Goal: Transaction & Acquisition: Book appointment/travel/reservation

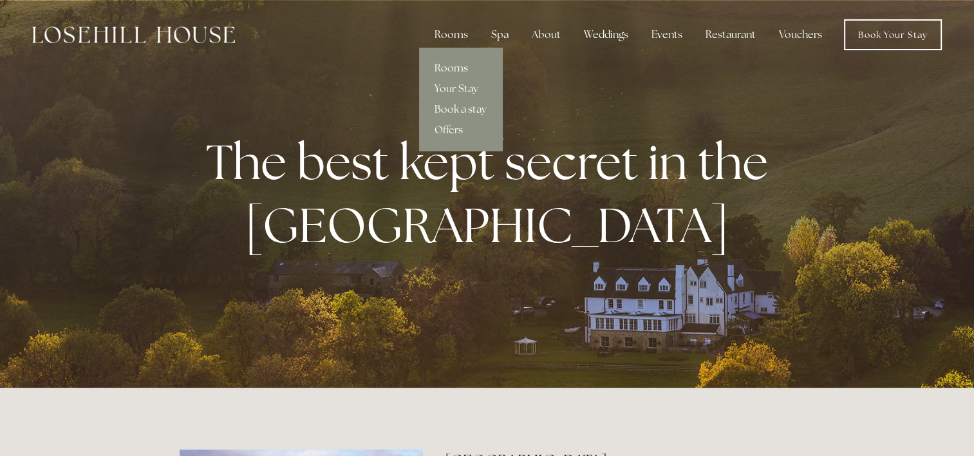
click at [459, 66] on link "Rooms" at bounding box center [460, 68] width 83 height 21
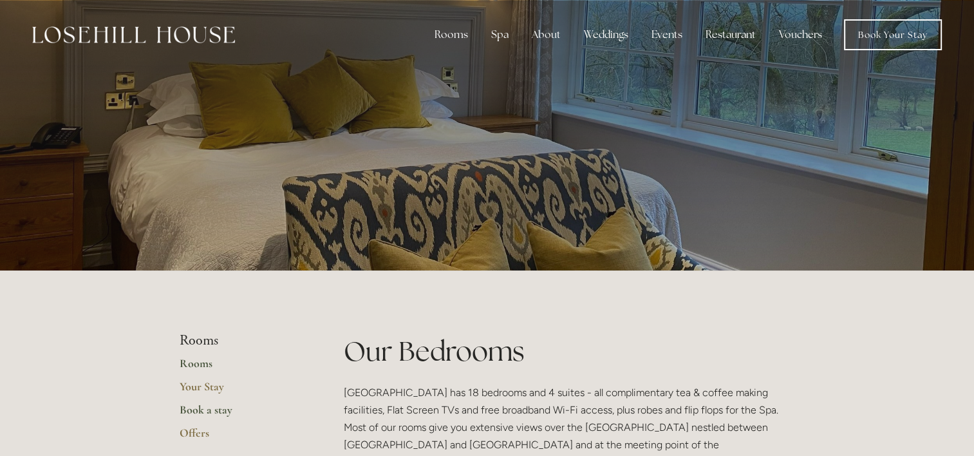
click at [216, 410] on link "Book a stay" at bounding box center [241, 413] width 123 height 23
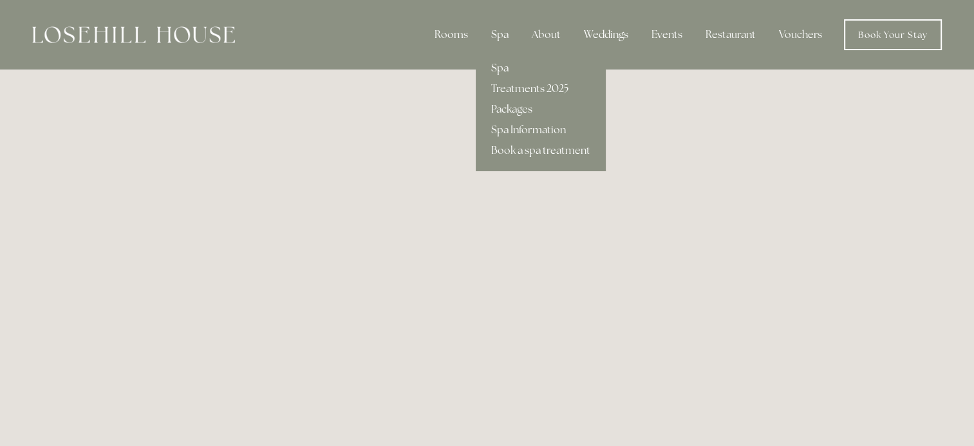
click at [502, 70] on link "Spa" at bounding box center [541, 68] width 130 height 21
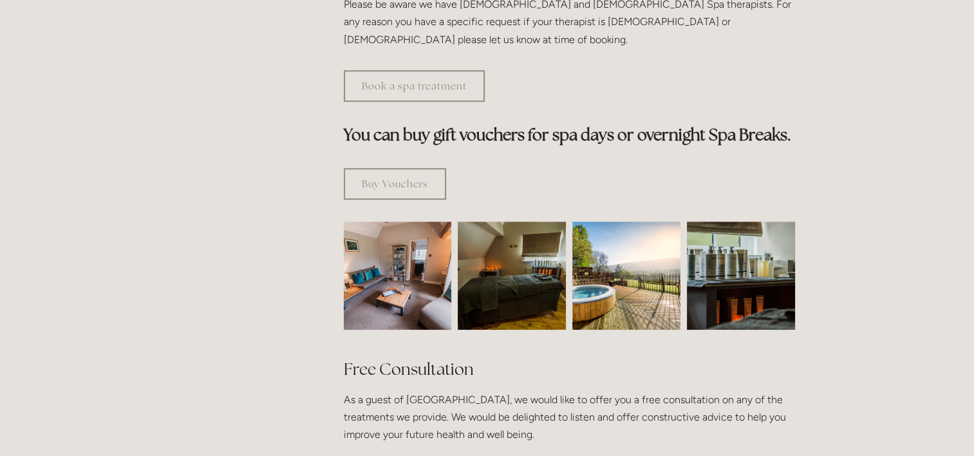
scroll to position [728, 0]
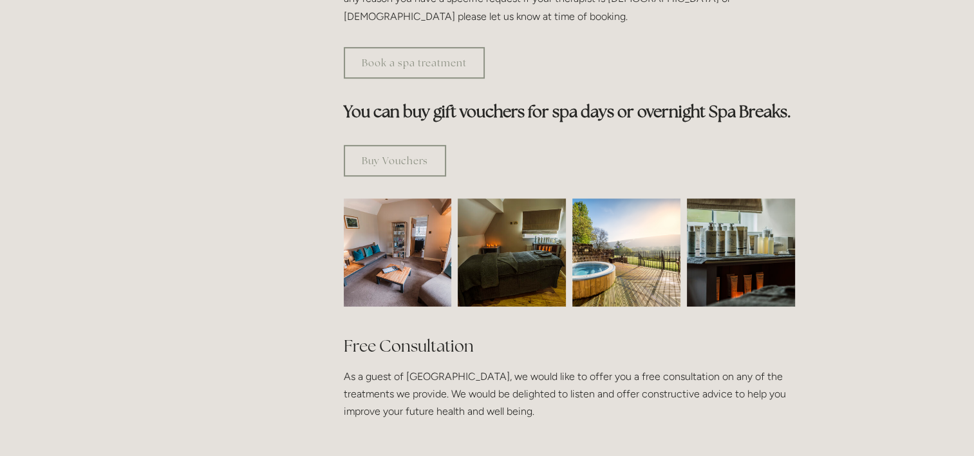
click at [501, 335] on h2 "Free Consultation" at bounding box center [569, 346] width 451 height 23
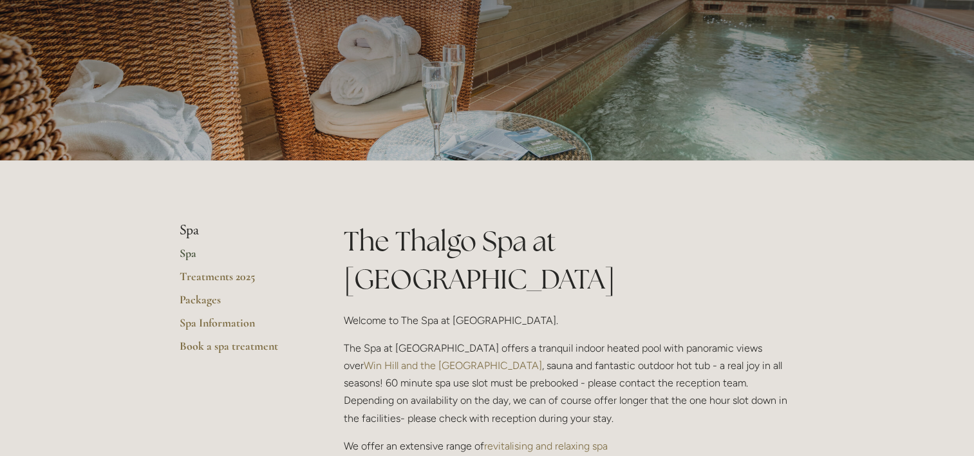
scroll to position [225, 0]
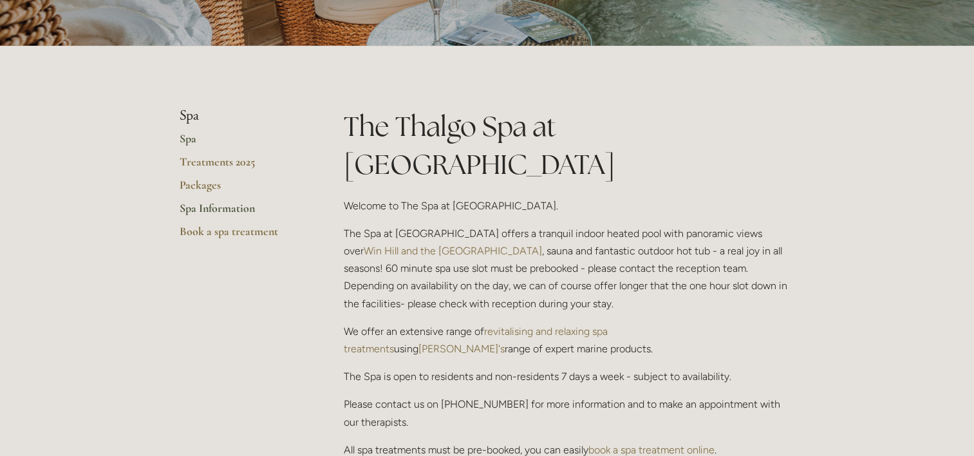
click at [245, 203] on link "Spa Information" at bounding box center [241, 212] width 123 height 23
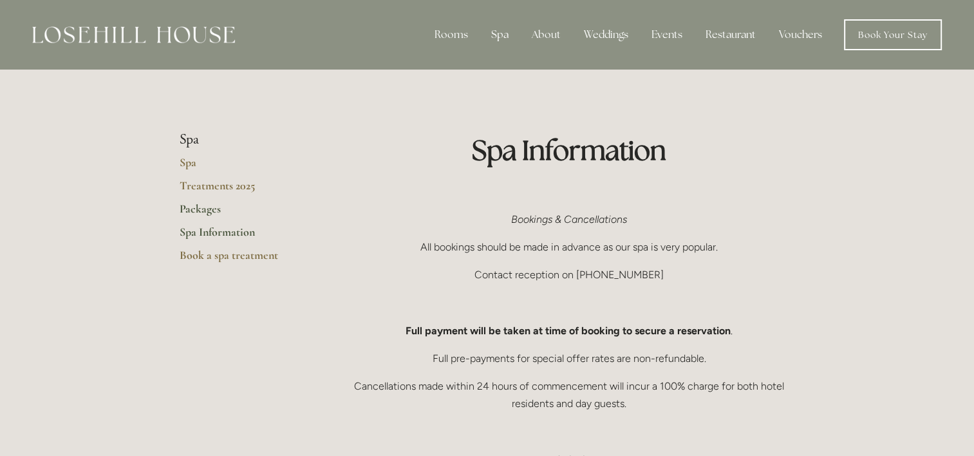
click at [197, 210] on link "Packages" at bounding box center [241, 212] width 123 height 23
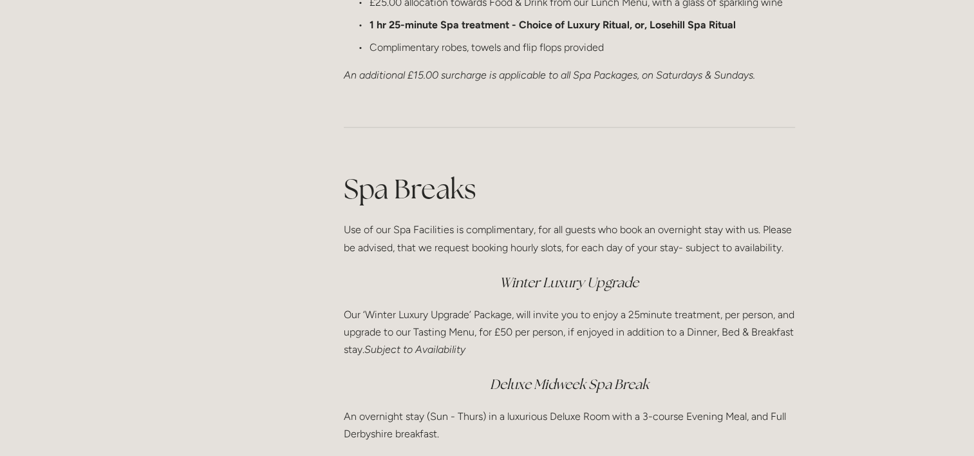
scroll to position [1529, 0]
